Goal: Find specific page/section: Find specific page/section

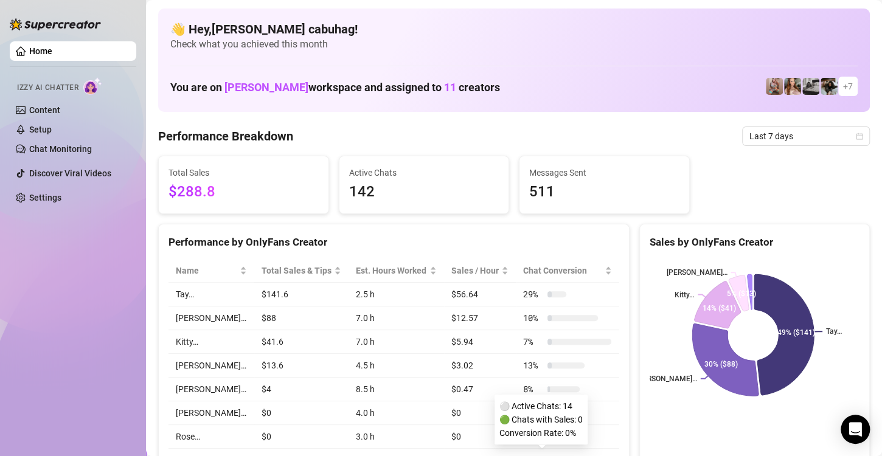
click at [538, 454] on div "0 %" at bounding box center [552, 460] width 59 height 13
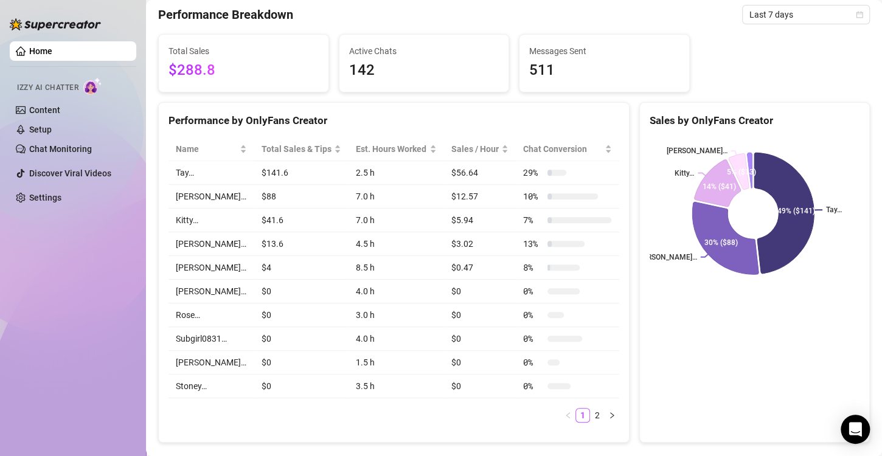
scroll to position [182, 0]
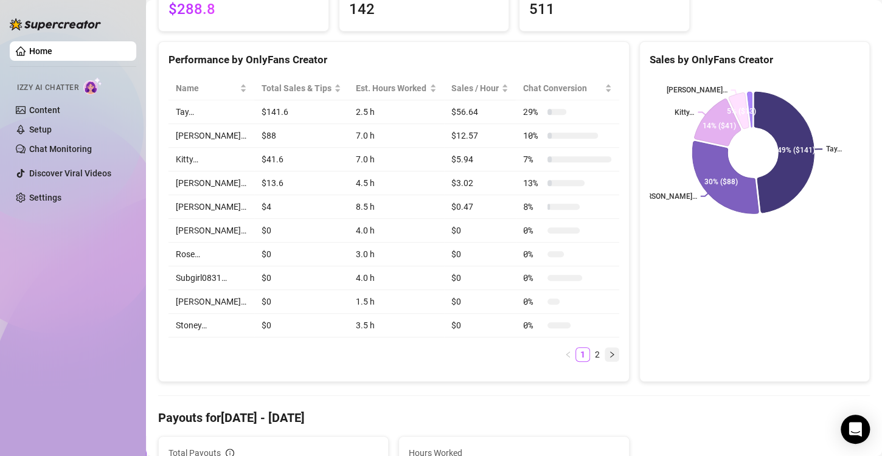
click at [608, 355] on icon "right" at bounding box center [611, 354] width 7 height 7
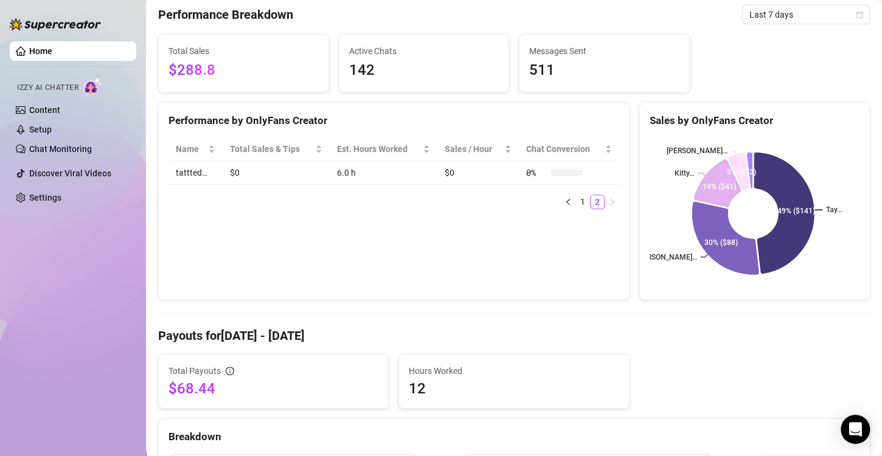
scroll to position [0, 0]
